Goal: Task Accomplishment & Management: Manage account settings

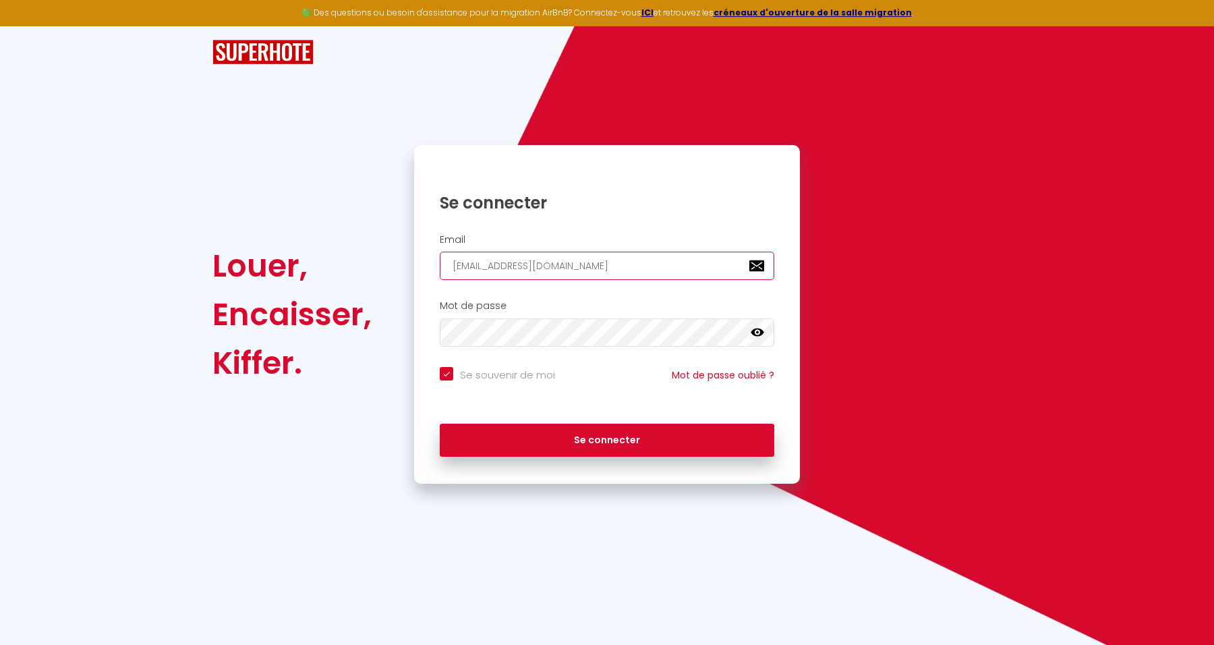
drag, startPoint x: 0, startPoint y: 0, endPoint x: 336, endPoint y: 275, distance: 434.3
click at [314, 275] on div "Louer, Encaisser, Kiffer. Se connecter Email admin@supermanager.io Mot de passe…" at bounding box center [607, 314] width 807 height 339
paste input "[EMAIL_ADDRESS][DOMAIN_NAME]"
type input "[EMAIL_ADDRESS][DOMAIN_NAME]"
checkbox input "true"
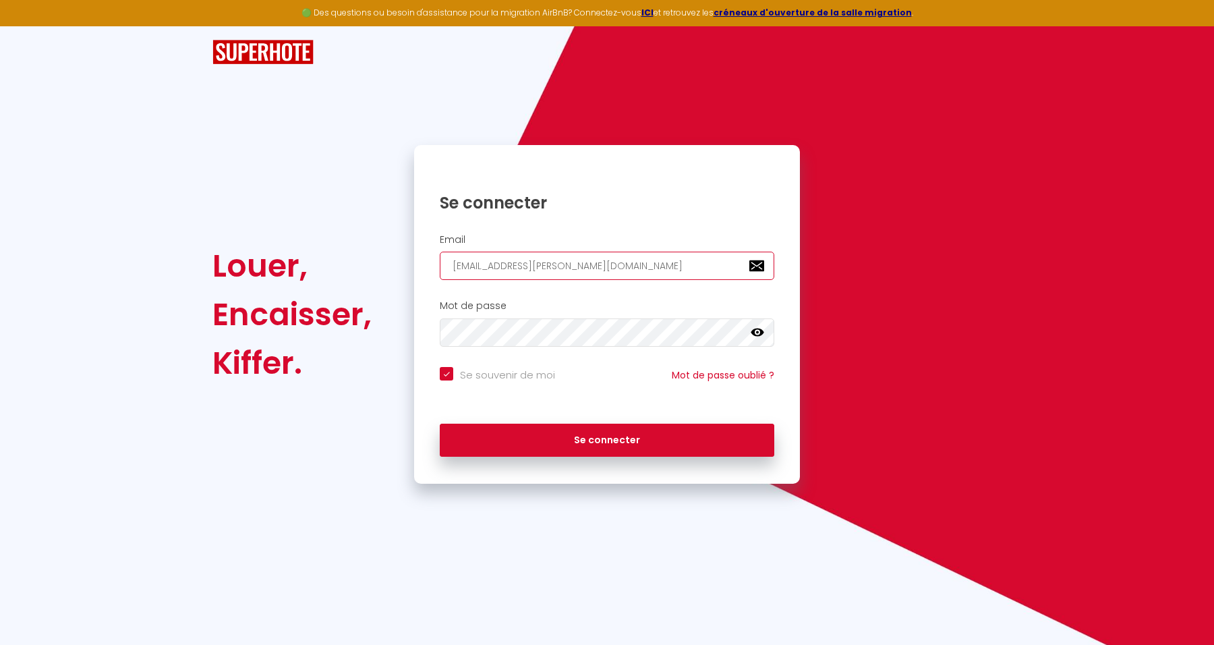
type input "[EMAIL_ADDRESS][DOMAIN_NAME]"
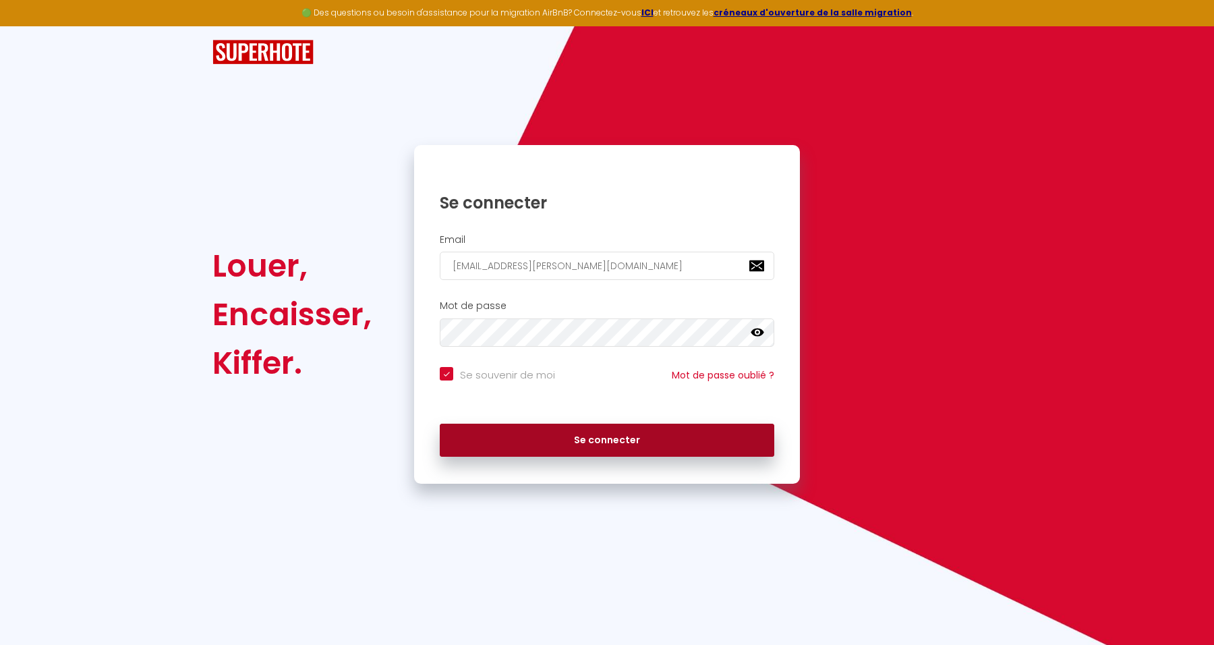
click at [665, 446] on button "Se connecter" at bounding box center [607, 441] width 335 height 34
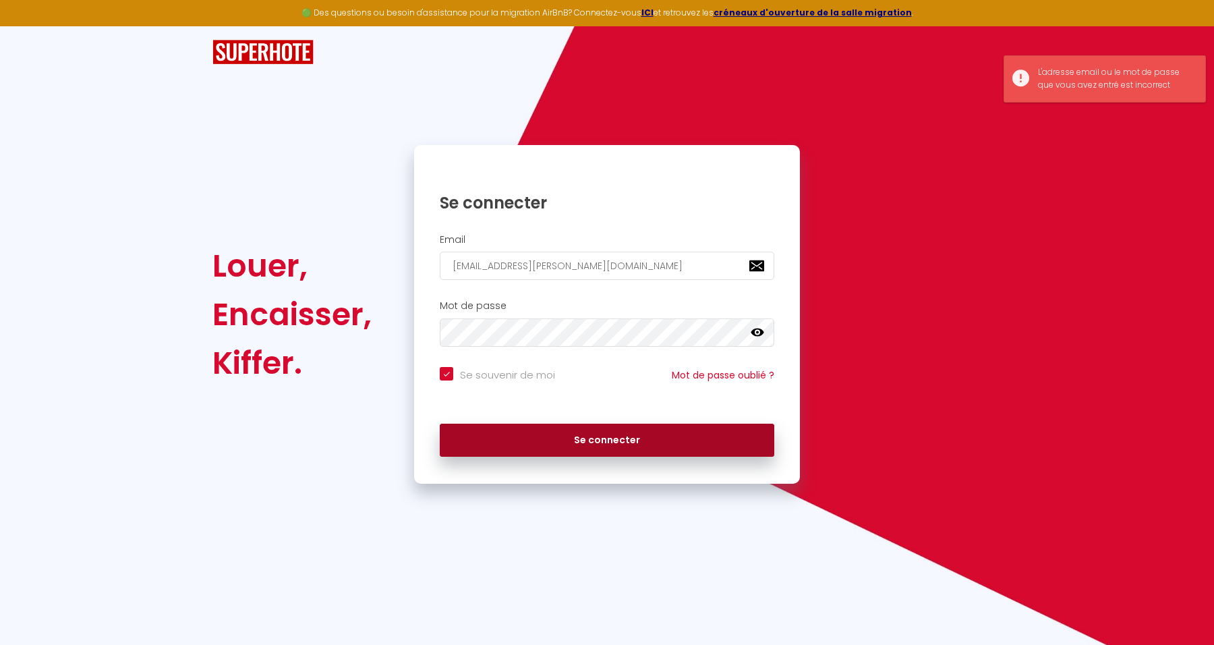
click at [647, 439] on button "Se connecter" at bounding box center [607, 441] width 335 height 34
checkbox input "true"
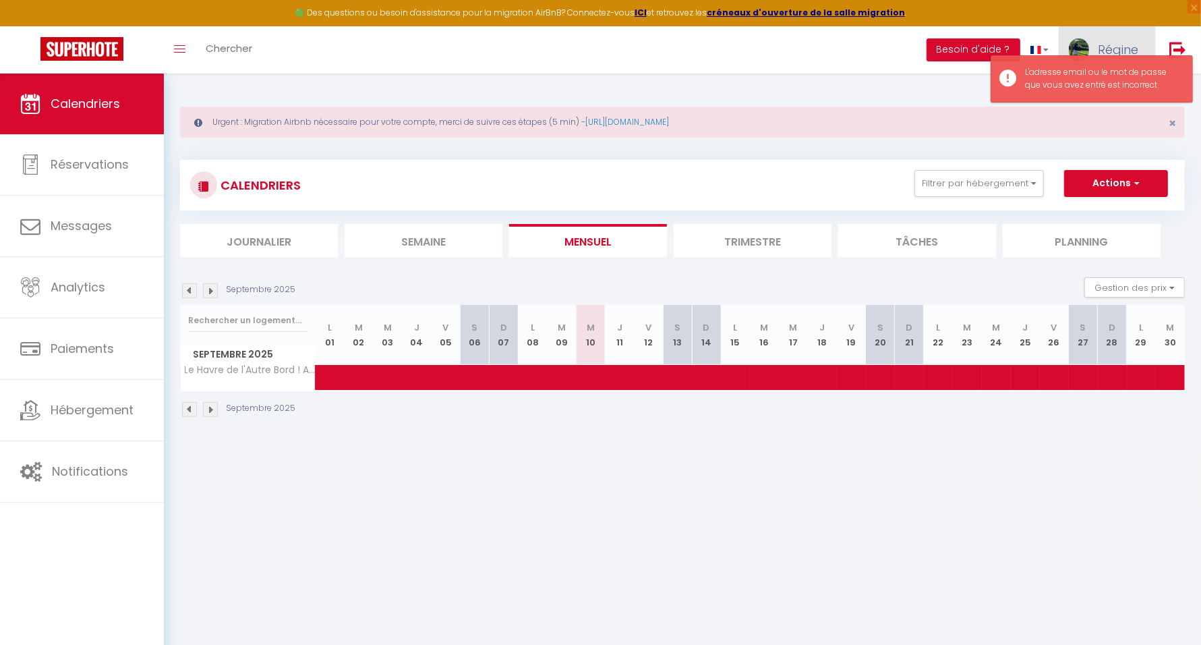
click at [1106, 48] on span "Régine" at bounding box center [1118, 49] width 40 height 17
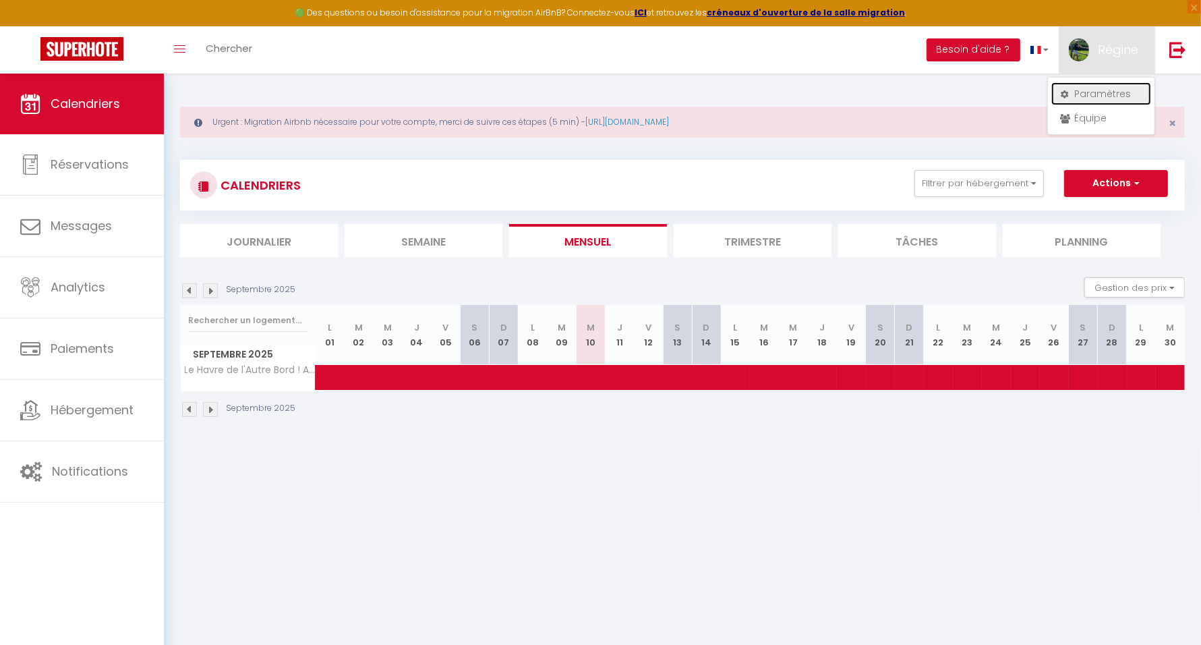
click at [1086, 93] on link "Paramètres" at bounding box center [1102, 93] width 100 height 23
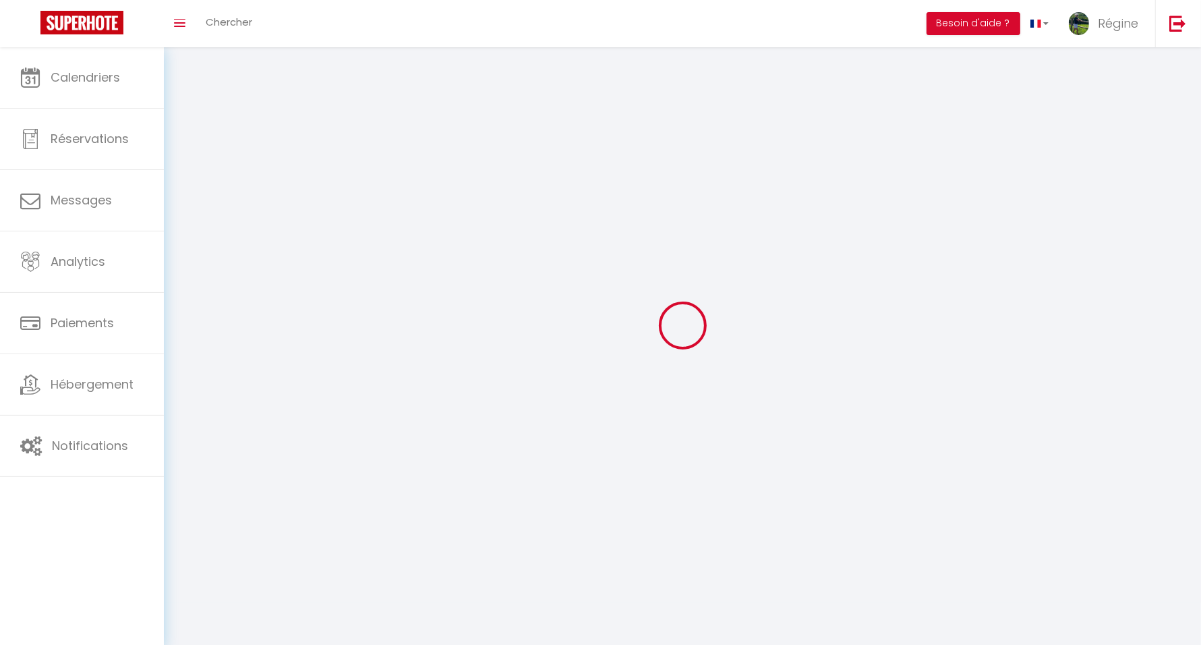
type input "Régine"
type input "MOISAN"
type input "0667926007"
type input "[GEOGRAPHIC_DATA]"
type input "97160"
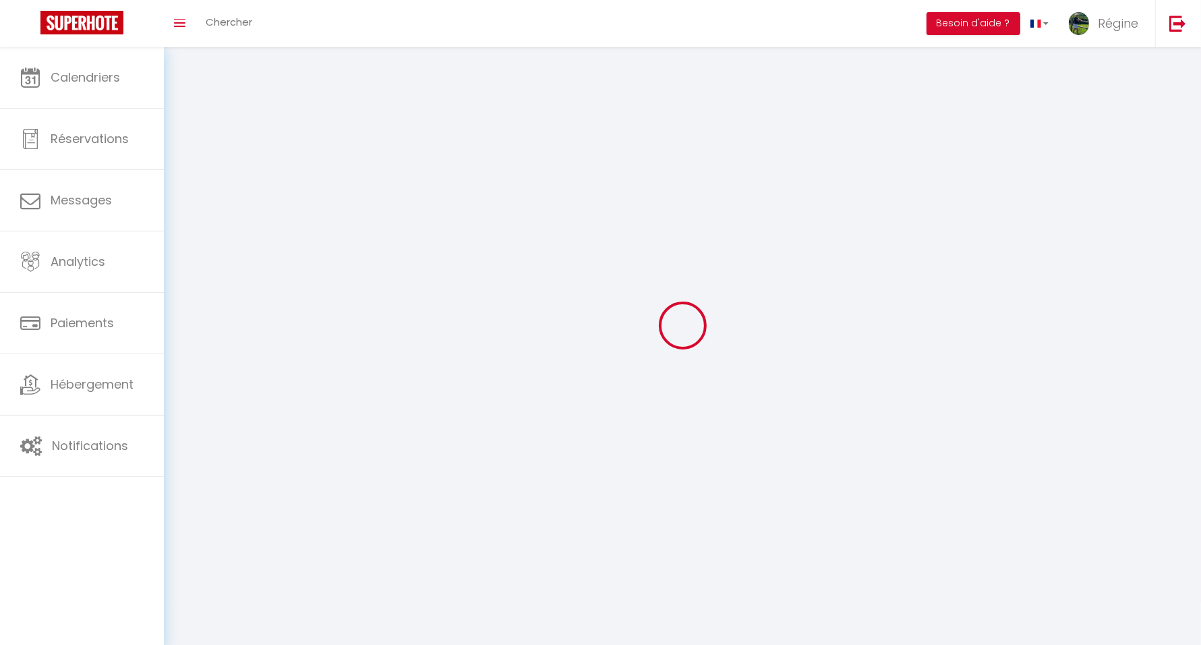
type input "le moule"
type input "8yOzTh6c6DdTMPQyNtV7q2h25"
type input "EuMnRN8JLi10Rf5p4xu4OQUeS"
type input "[URL][DOMAIN_NAME]"
select select "28"
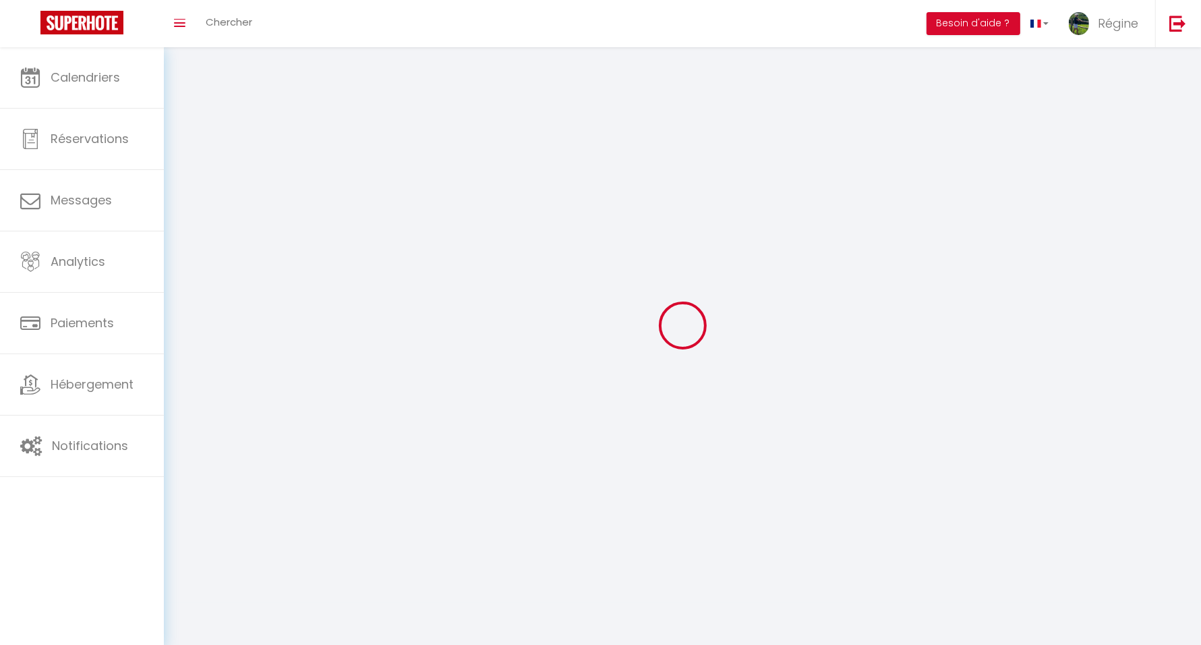
select select "fr"
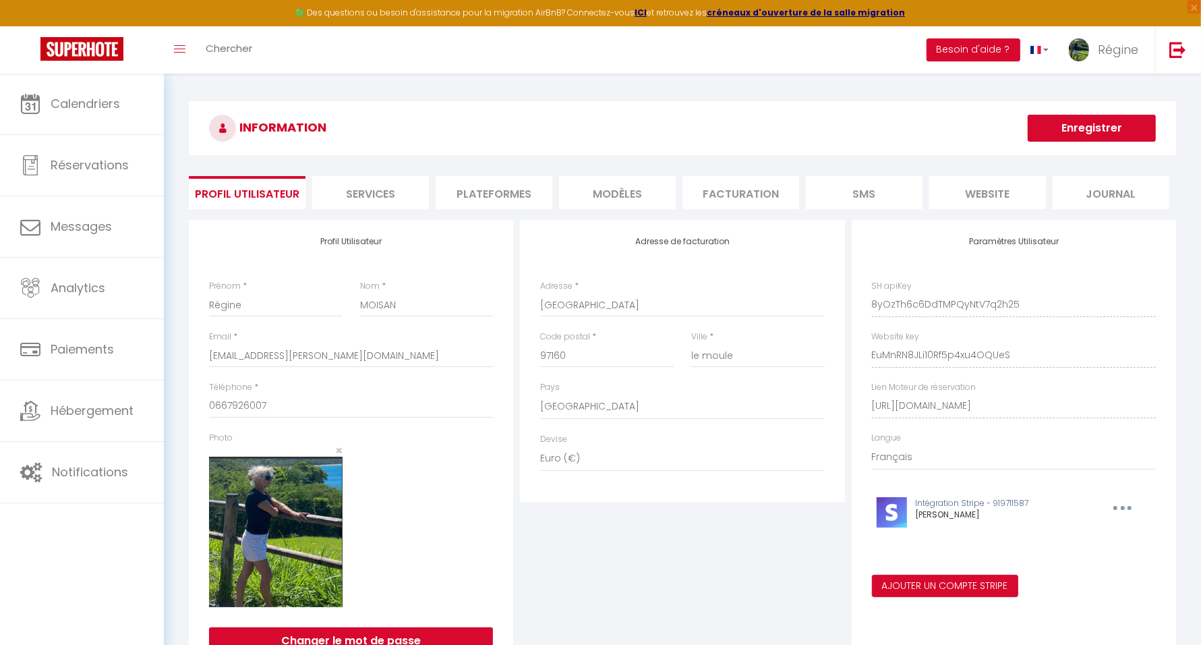
click at [456, 196] on li "Plateformes" at bounding box center [494, 192] width 117 height 33
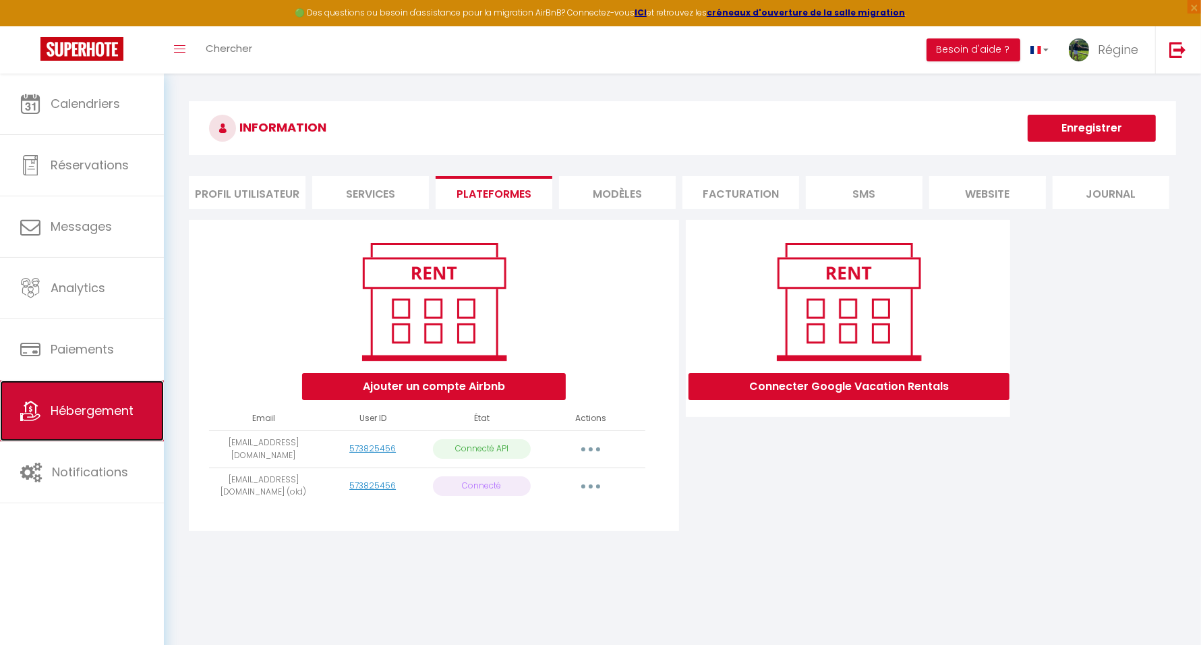
click at [103, 408] on span "Hébergement" at bounding box center [92, 410] width 83 height 17
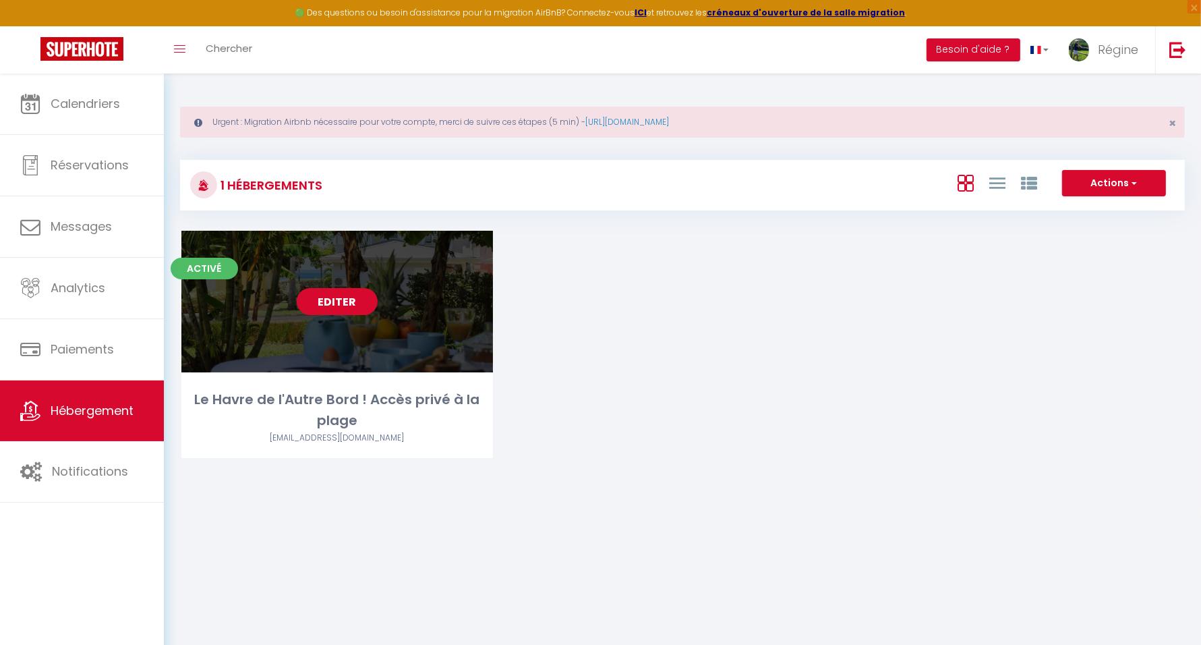
click at [337, 295] on link "Editer" at bounding box center [337, 301] width 81 height 27
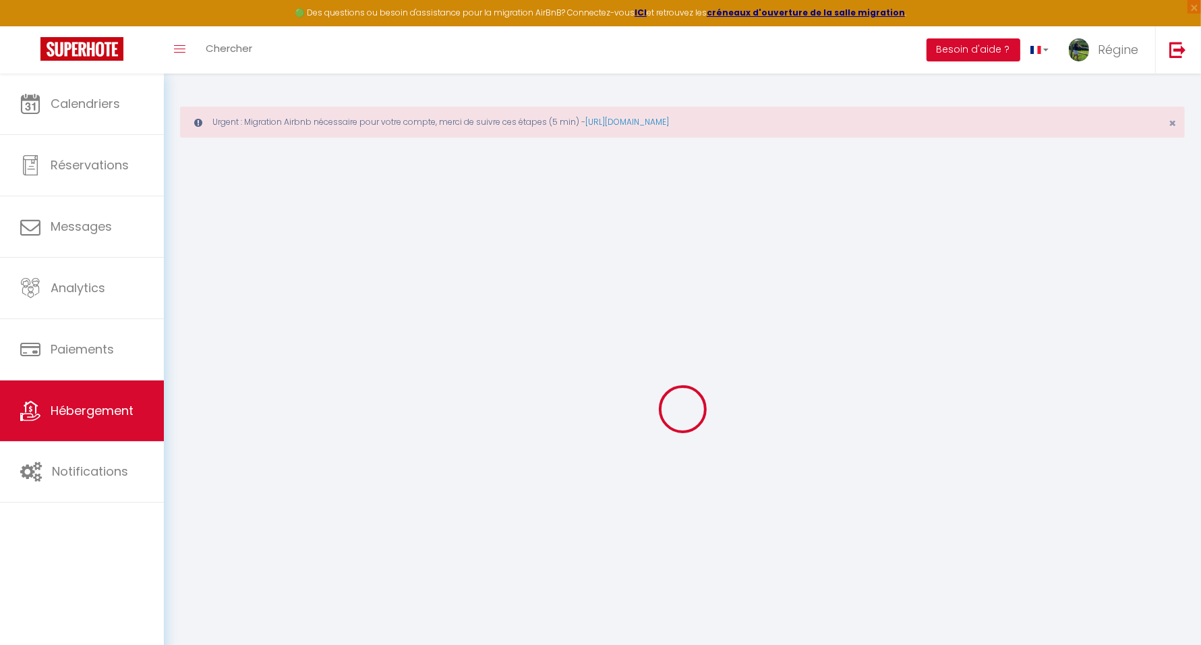
select select "6109-1141211728438081842"
checkbox input "true"
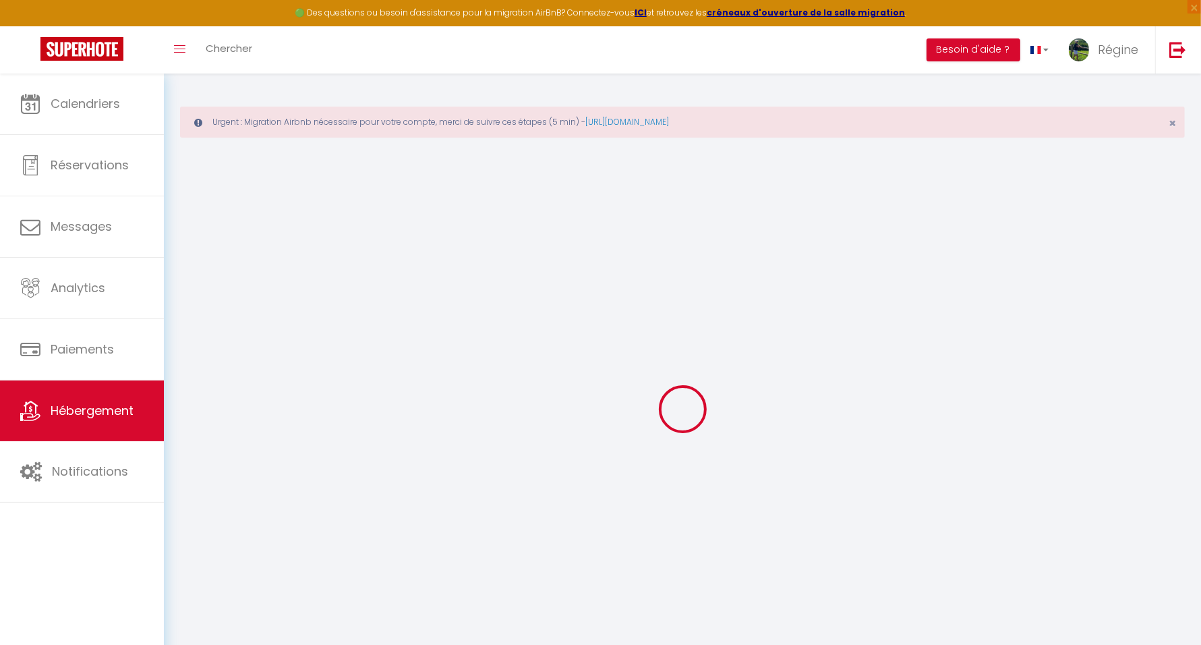
select select "15:00"
select select "00:00"
select select "12:00"
select select "15"
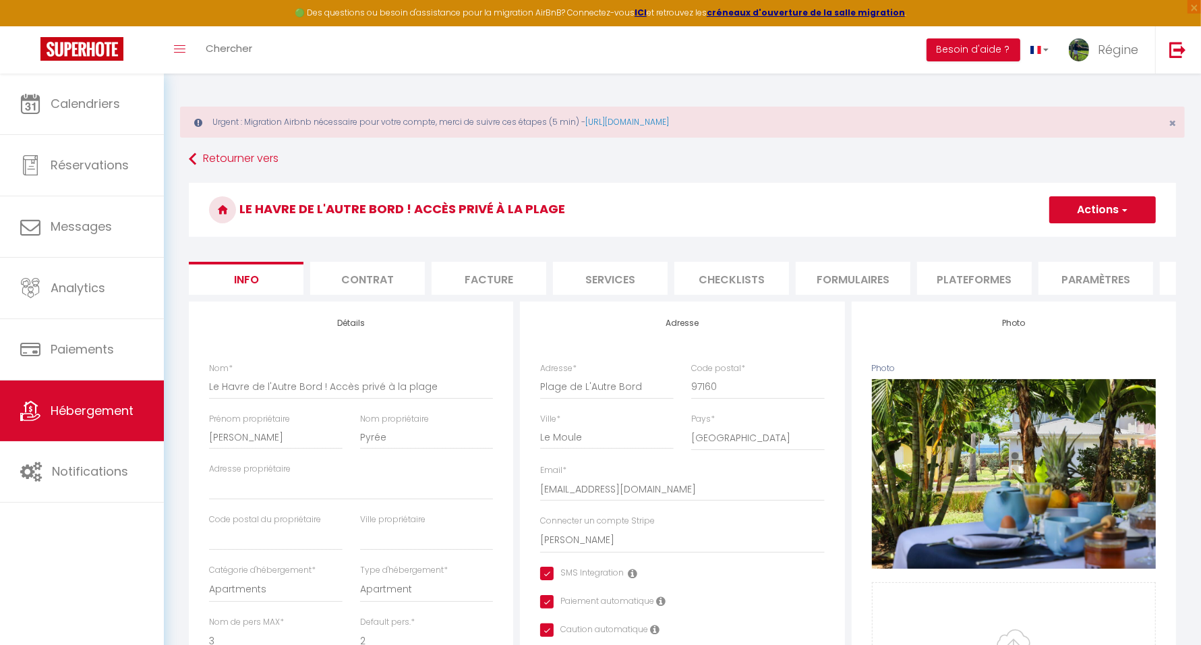
click at [980, 276] on li "Plateformes" at bounding box center [974, 278] width 115 height 33
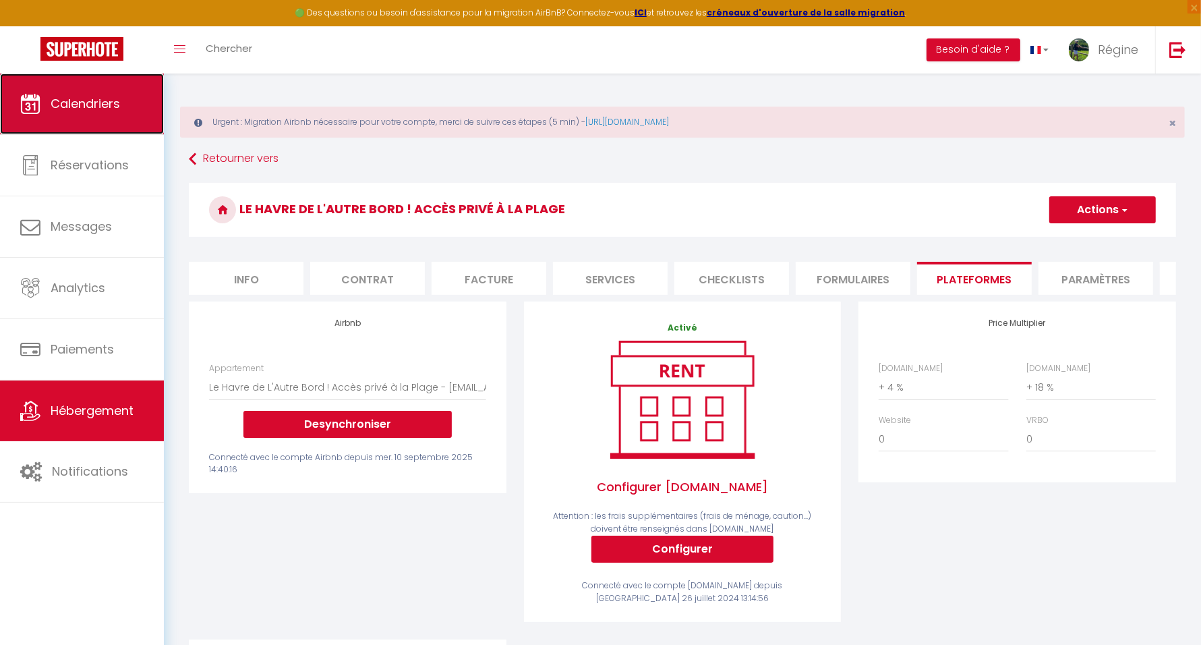
click at [93, 109] on span "Calendriers" at bounding box center [85, 103] width 69 height 17
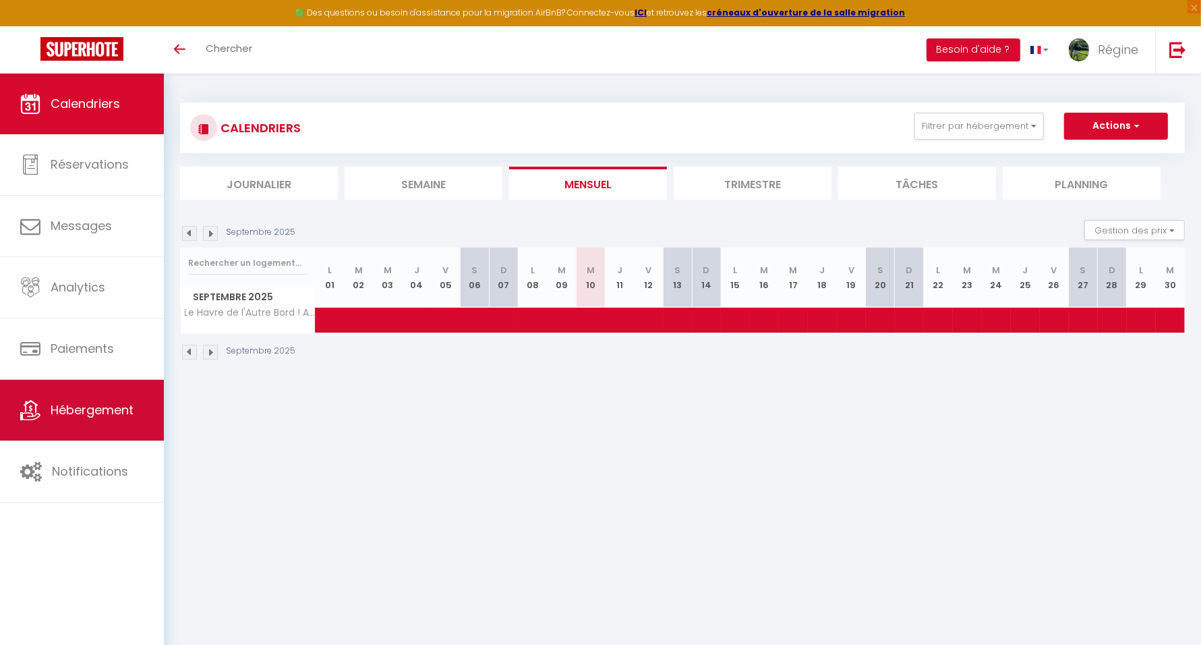
click at [117, 408] on span "Hébergement" at bounding box center [92, 409] width 83 height 17
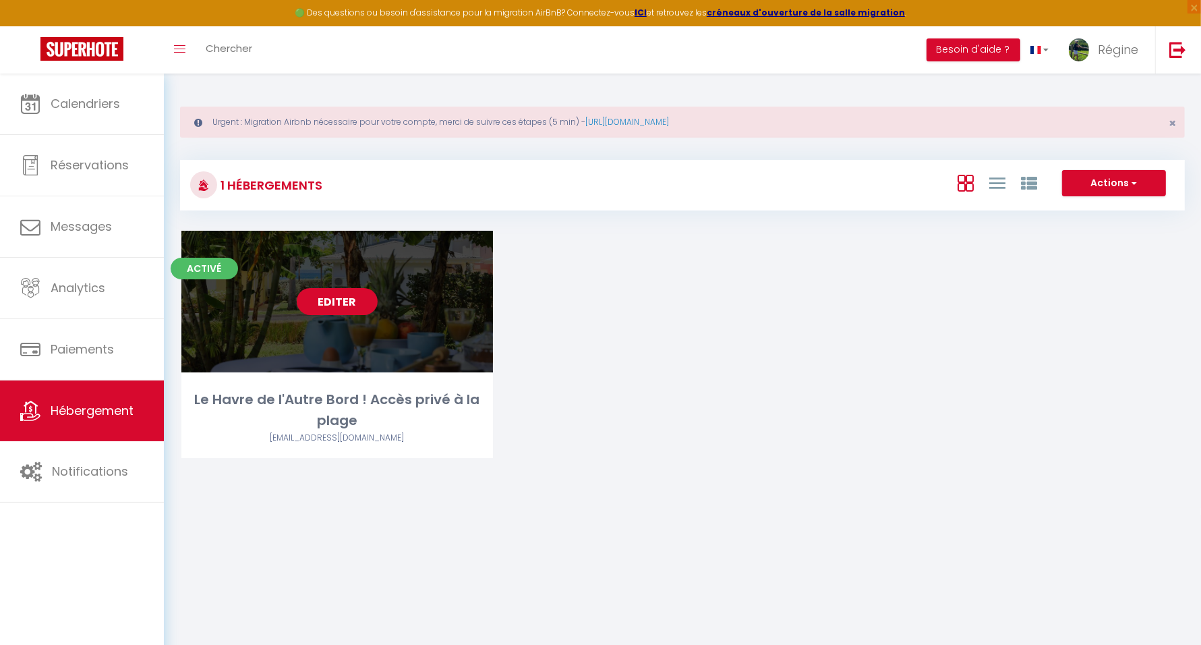
click at [331, 302] on link "Editer" at bounding box center [337, 301] width 81 height 27
click at [324, 291] on link "Editer" at bounding box center [337, 301] width 81 height 27
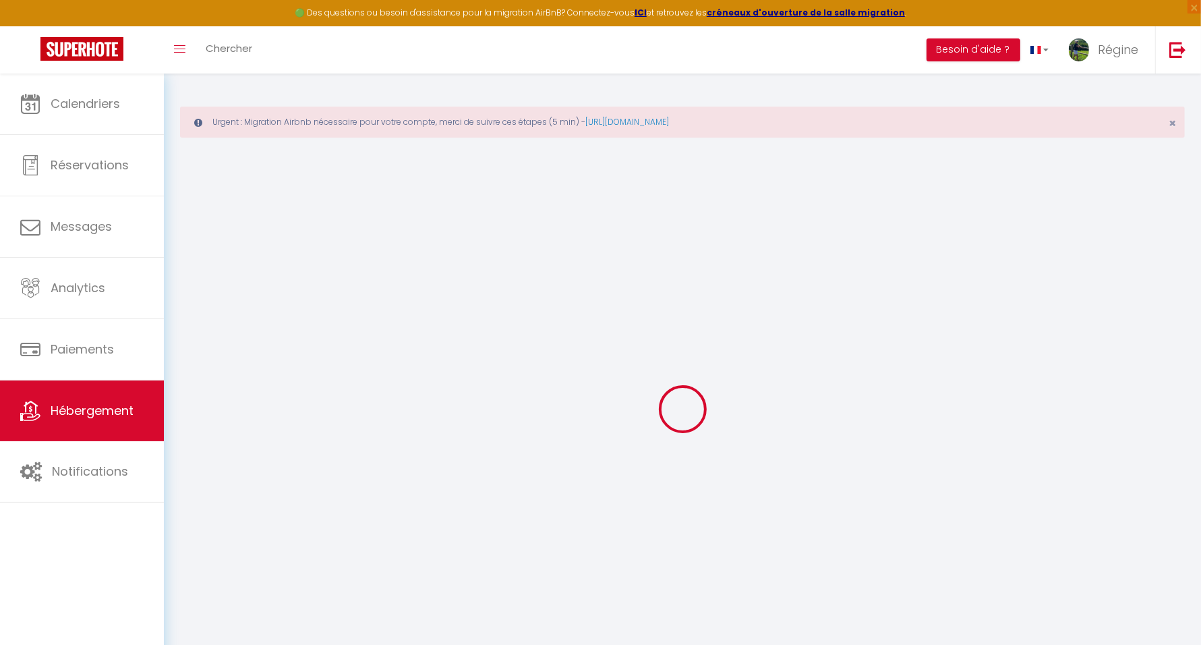
select select "6109-1141211728438081842"
select select "+ 4 %"
select select "+ 18 %"
checkbox input "true"
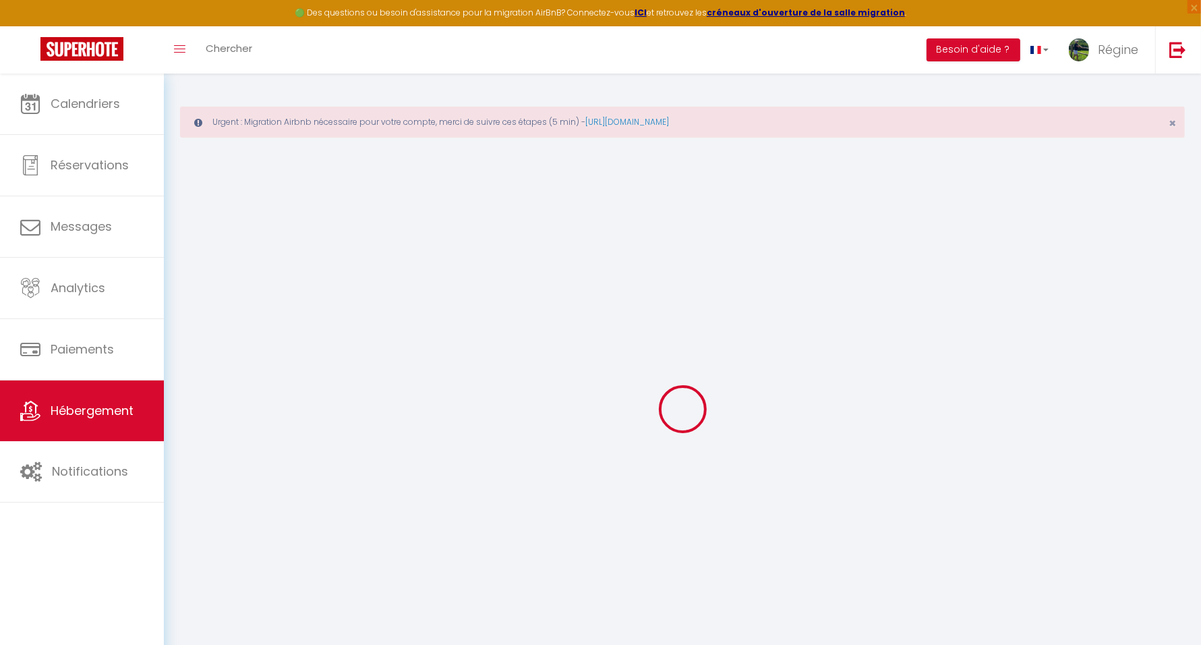
checkbox input "true"
select select "15:00"
select select "00:00"
select select "12:00"
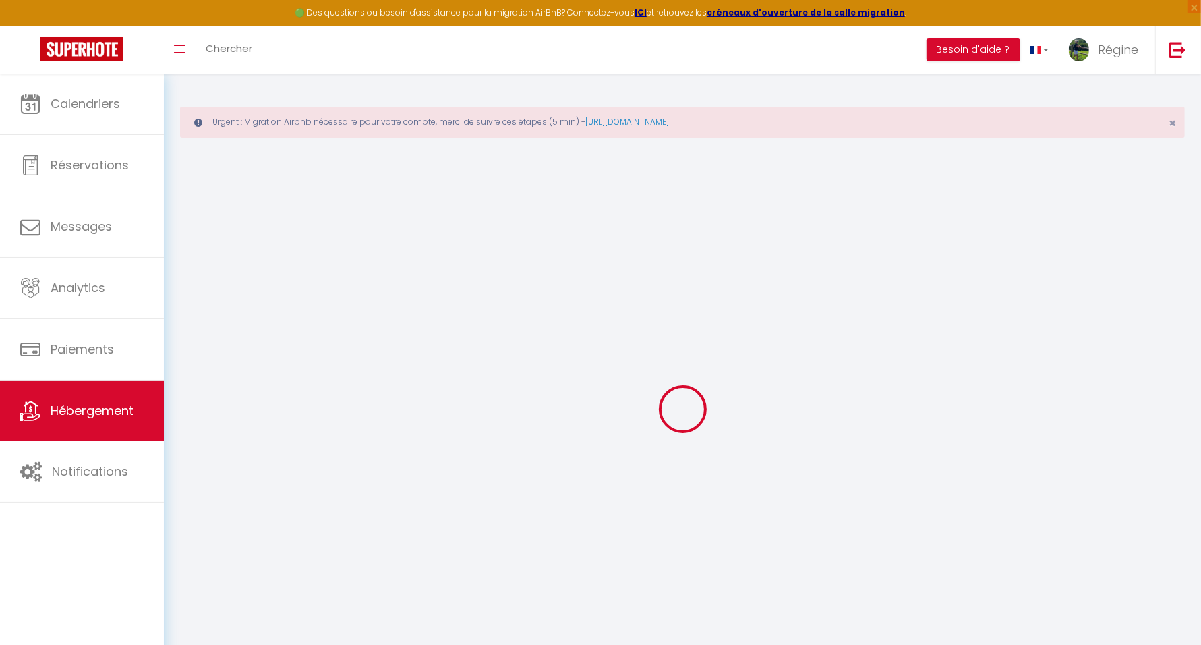
select select "15"
checkbox input "true"
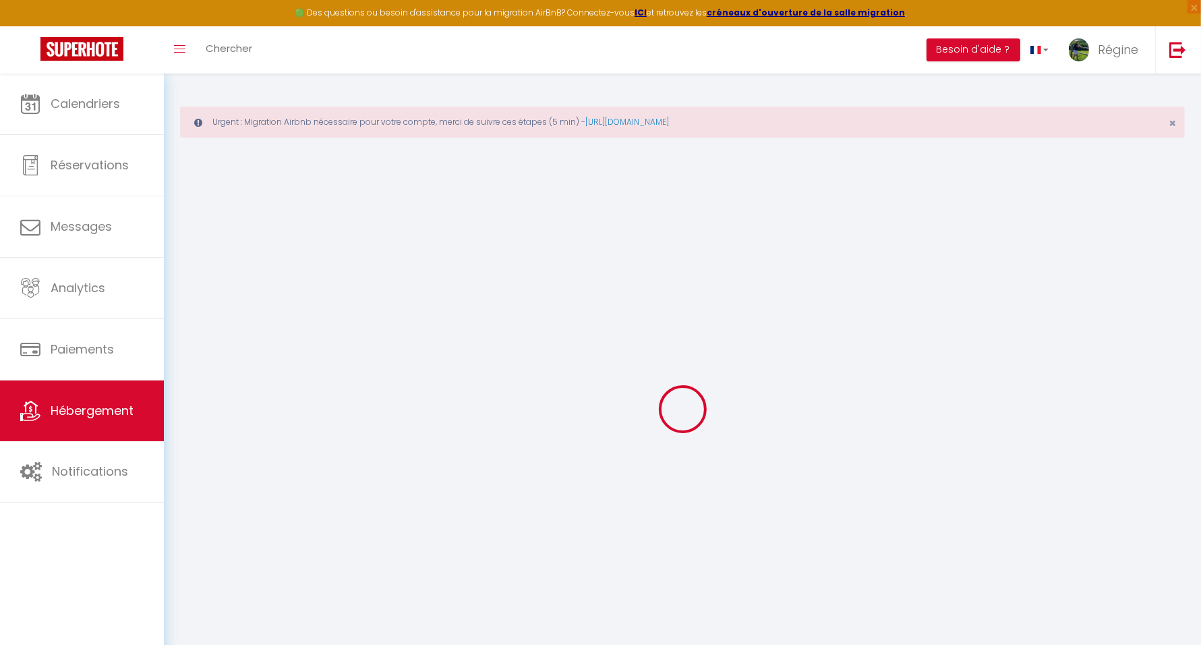
checkbox input "true"
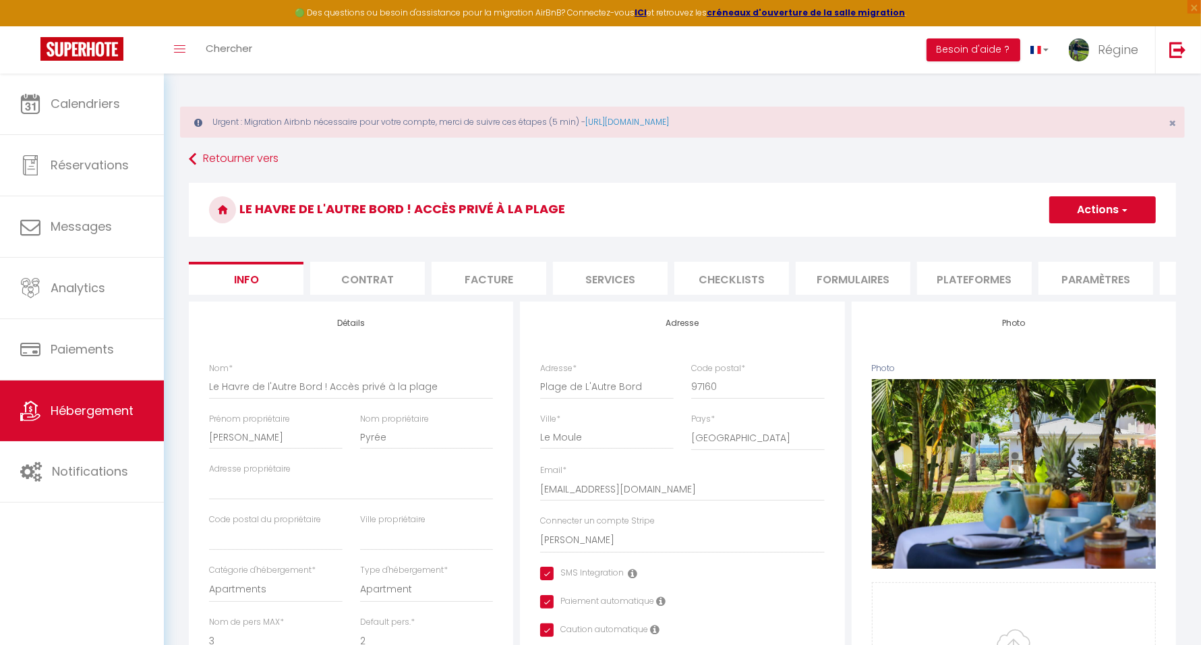
click at [982, 273] on li "Plateformes" at bounding box center [974, 278] width 115 height 33
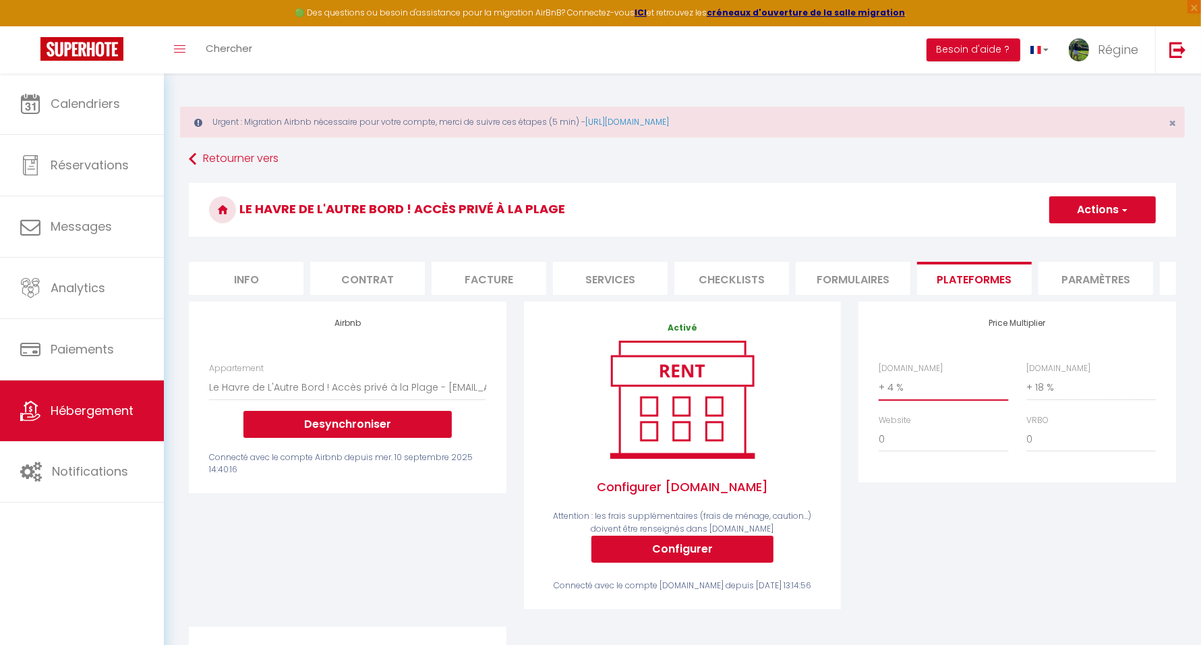
click at [921, 395] on select "0 + 1 % + 2 % + 3 % + 4 % + 5 % + 6 % + 7 % + 8 % + 9 %" at bounding box center [944, 387] width 130 height 26
select select "+ 22 %"
click at [879, 386] on select "0 + 1 % + 2 % + 3 % + 4 % + 5 % + 6 % + 7 % + 8 % + 9 %" at bounding box center [944, 387] width 130 height 26
click at [1110, 55] on span "Régine" at bounding box center [1118, 49] width 40 height 17
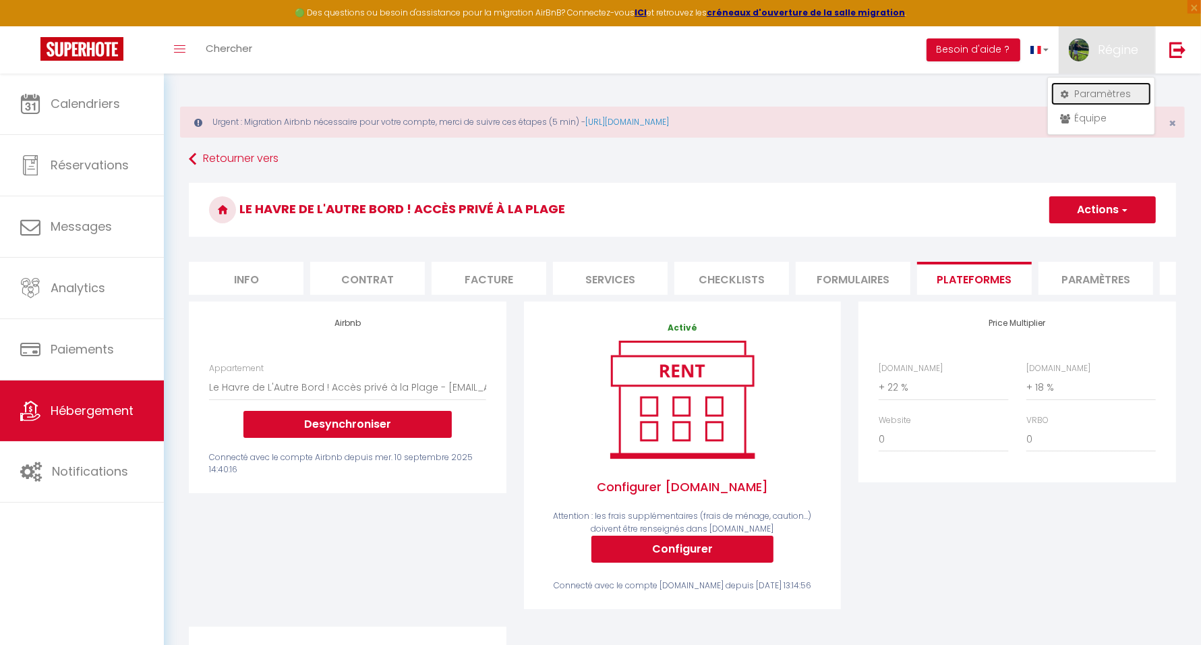
click at [1100, 88] on link "Paramètres" at bounding box center [1102, 93] width 100 height 23
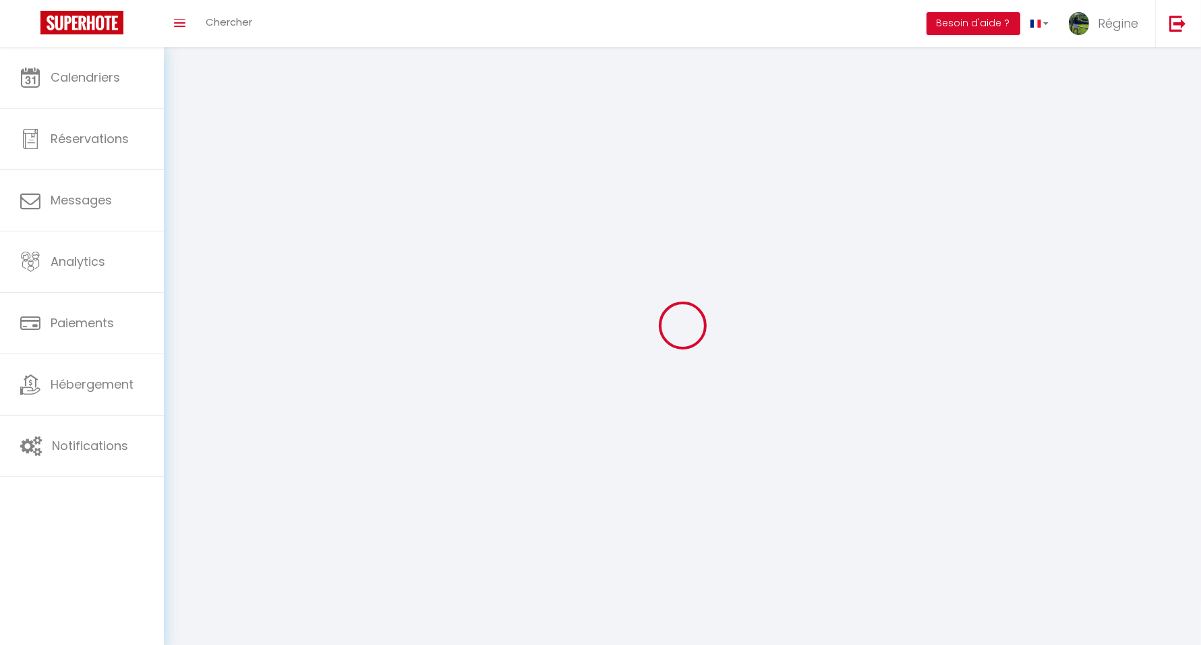
select select "fr"
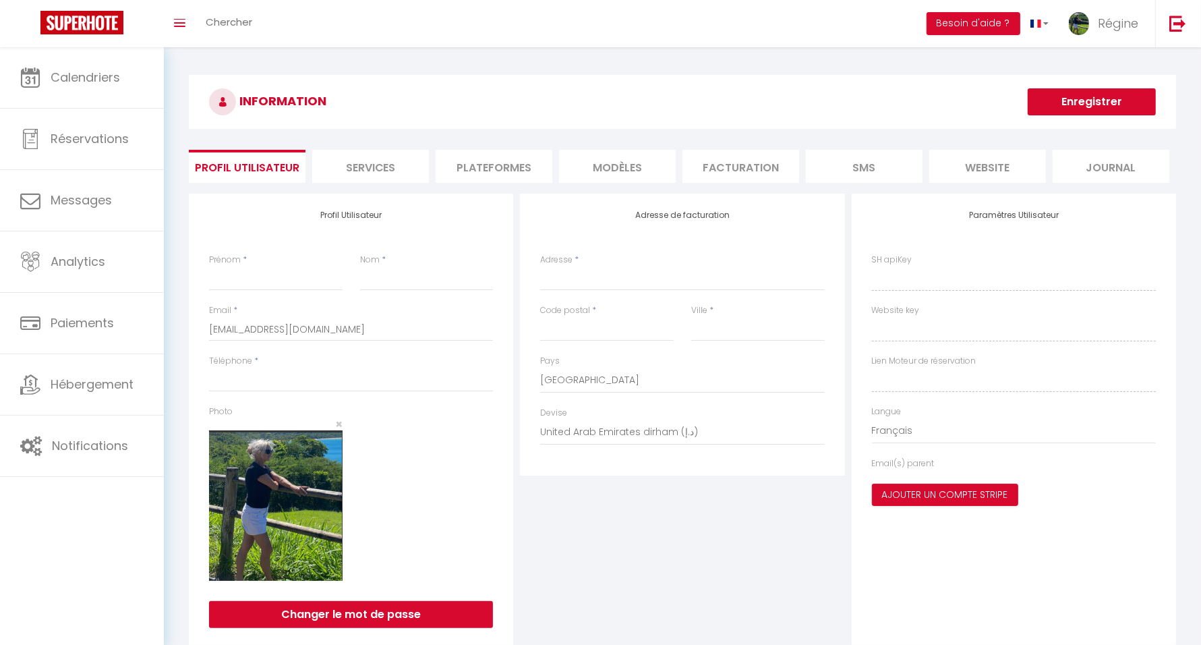
type input "Régine"
type input "MOISAN"
type input "0667926007"
type input "[GEOGRAPHIC_DATA]"
type input "97160"
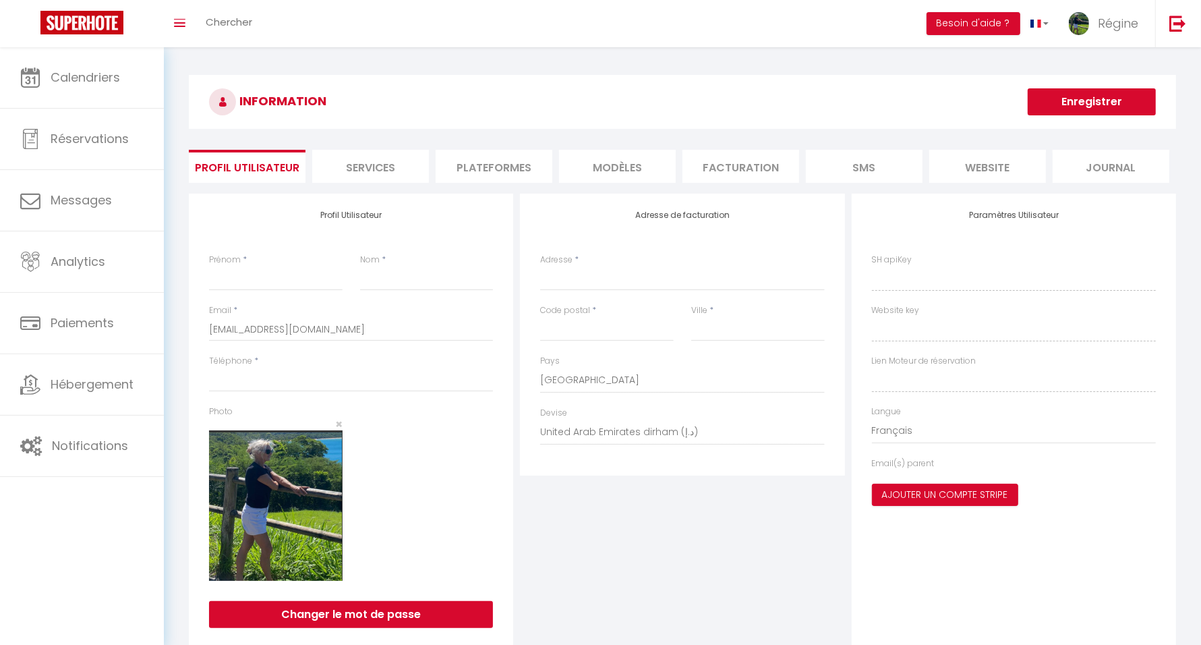
type input "le moule"
select select "28"
type input "8yOzTh6c6DdTMPQyNtV7q2h25"
type input "EuMnRN8JLi10Rf5p4xu4OQUeS"
type input "[URL][DOMAIN_NAME]"
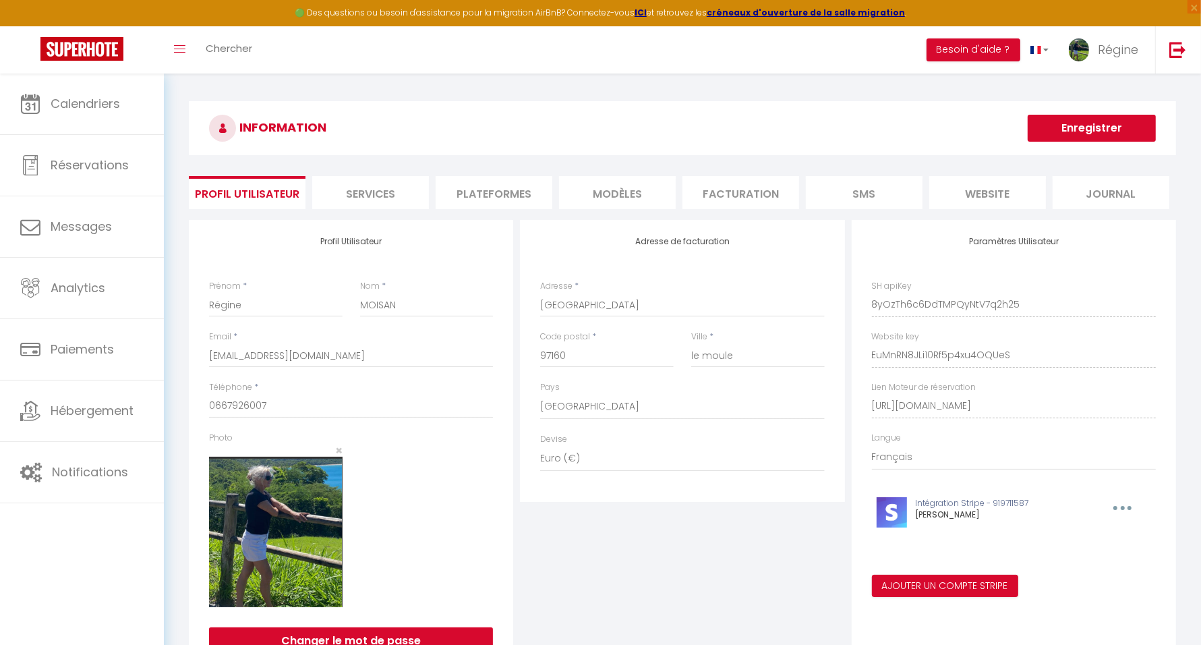
click at [503, 197] on li "Plateformes" at bounding box center [494, 192] width 117 height 33
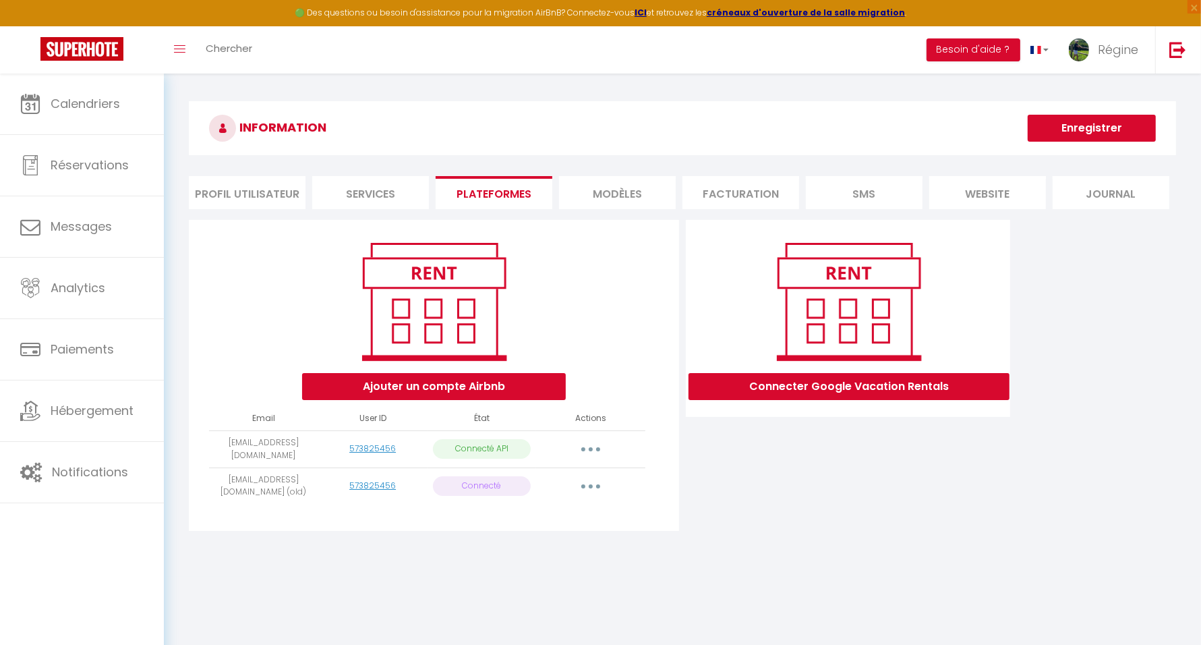
click at [592, 476] on button "button" at bounding box center [591, 487] width 38 height 22
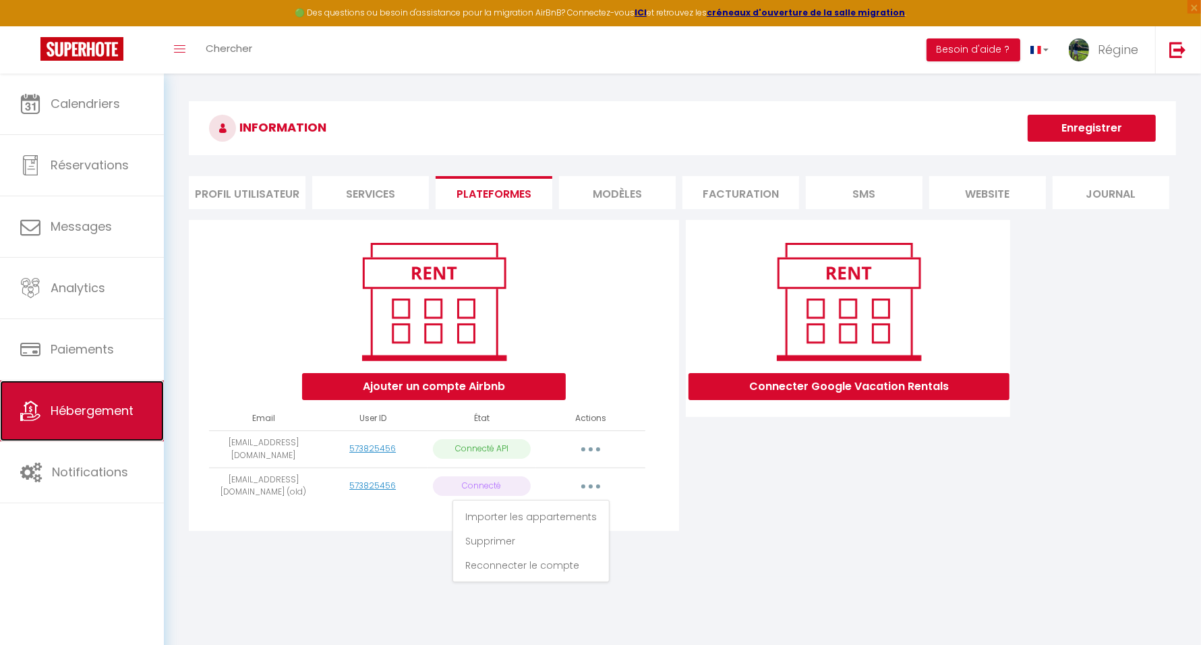
click at [88, 405] on span "Hébergement" at bounding box center [92, 410] width 83 height 17
